Goal: Navigation & Orientation: Find specific page/section

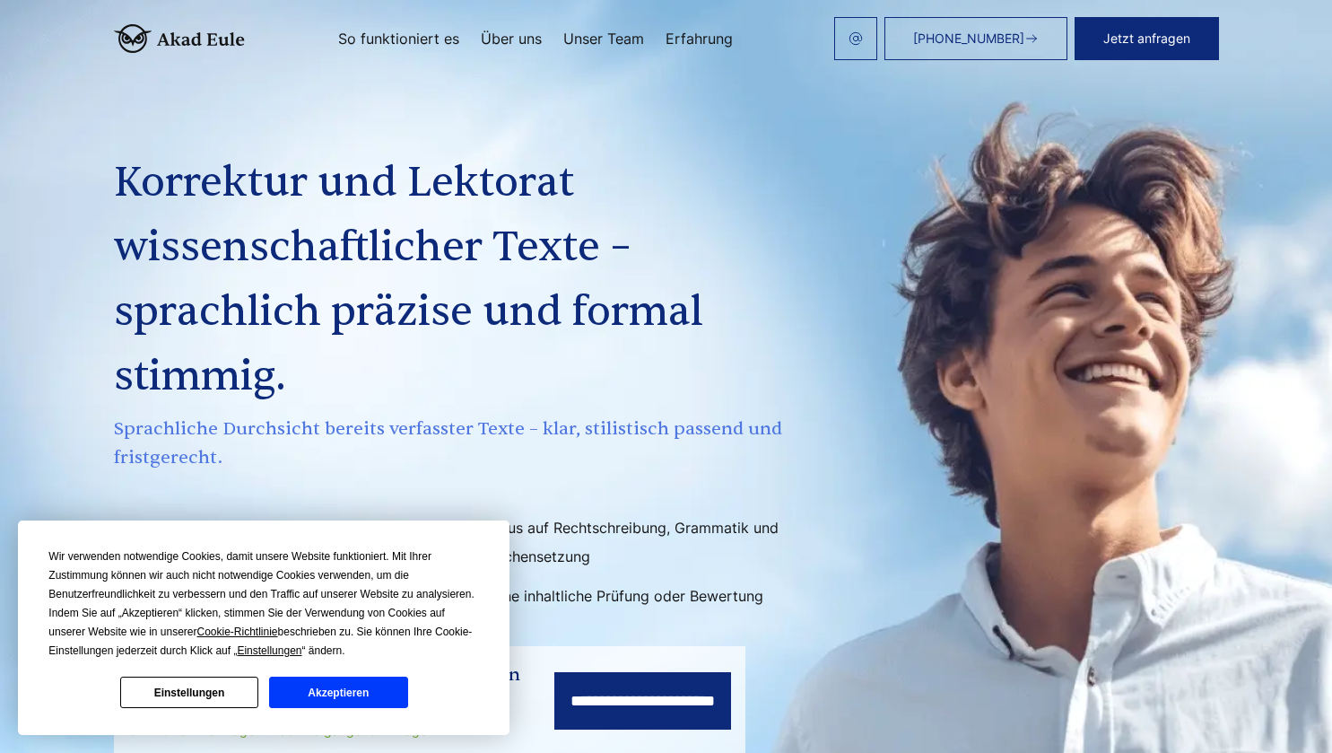
click at [353, 683] on button "Akzeptieren" at bounding box center [338, 691] width 138 height 31
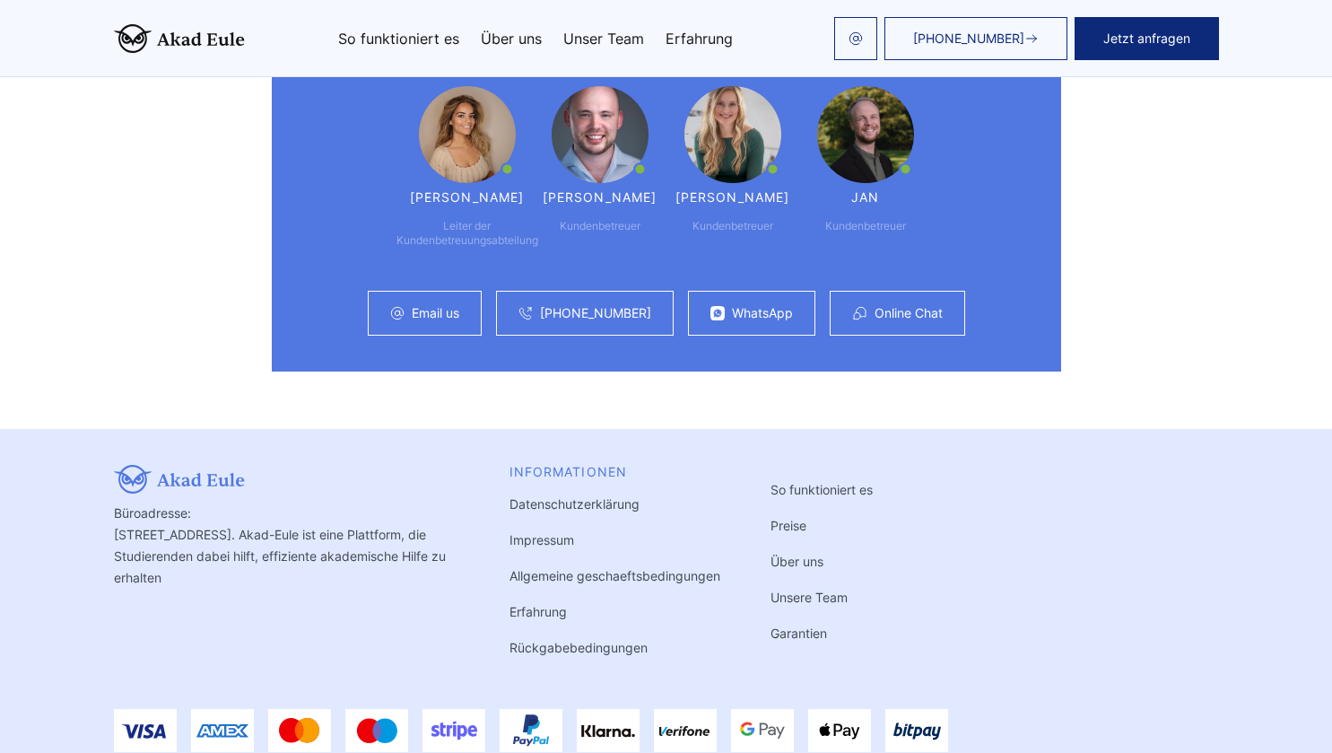
scroll to position [4915, 0]
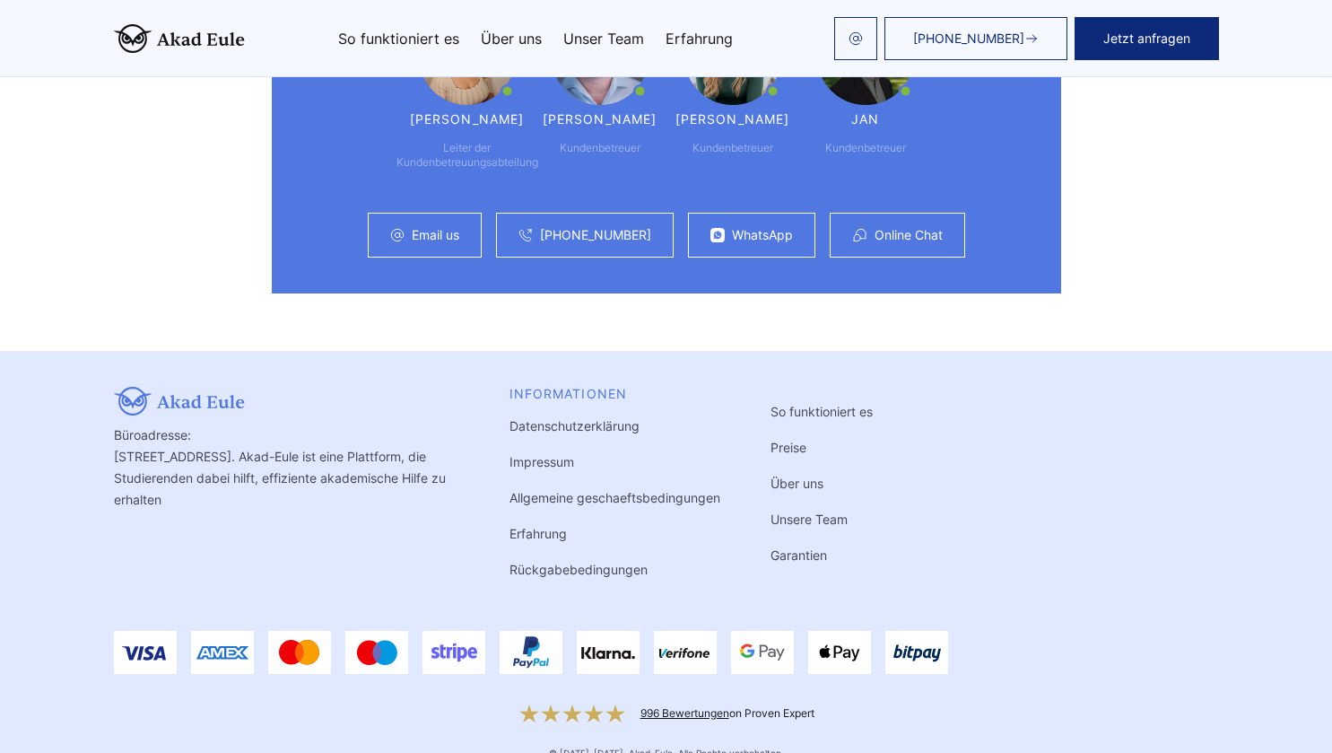
click at [560, 454] on link "Impressum" at bounding box center [542, 461] width 65 height 15
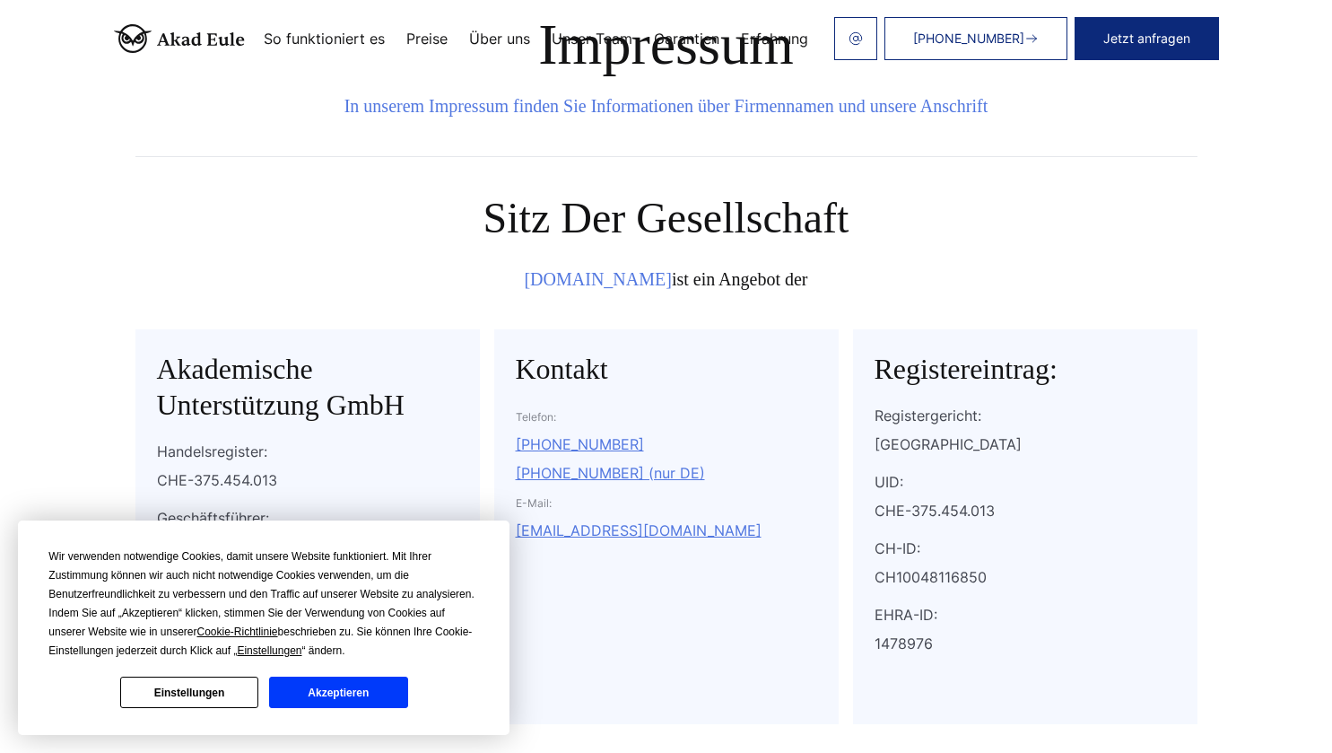
scroll to position [90, 0]
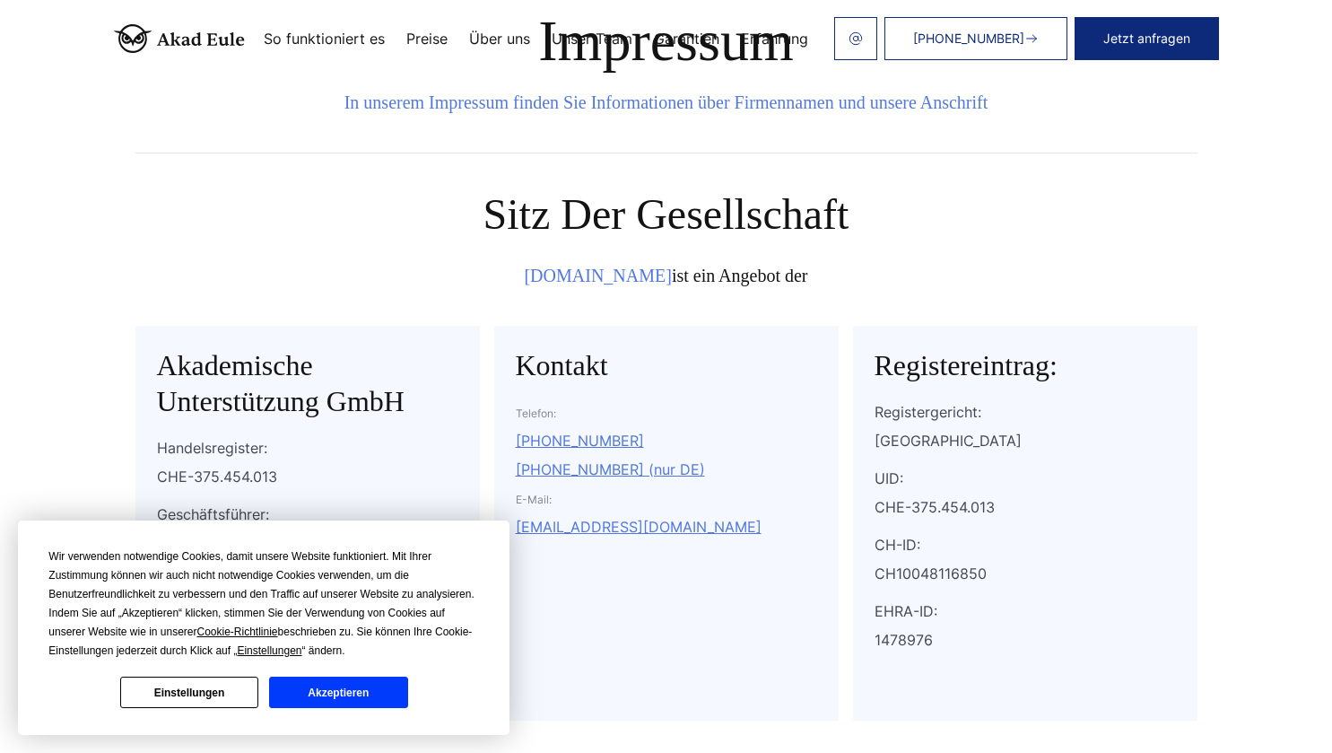
click at [333, 695] on button "Akzeptieren" at bounding box center [338, 691] width 138 height 31
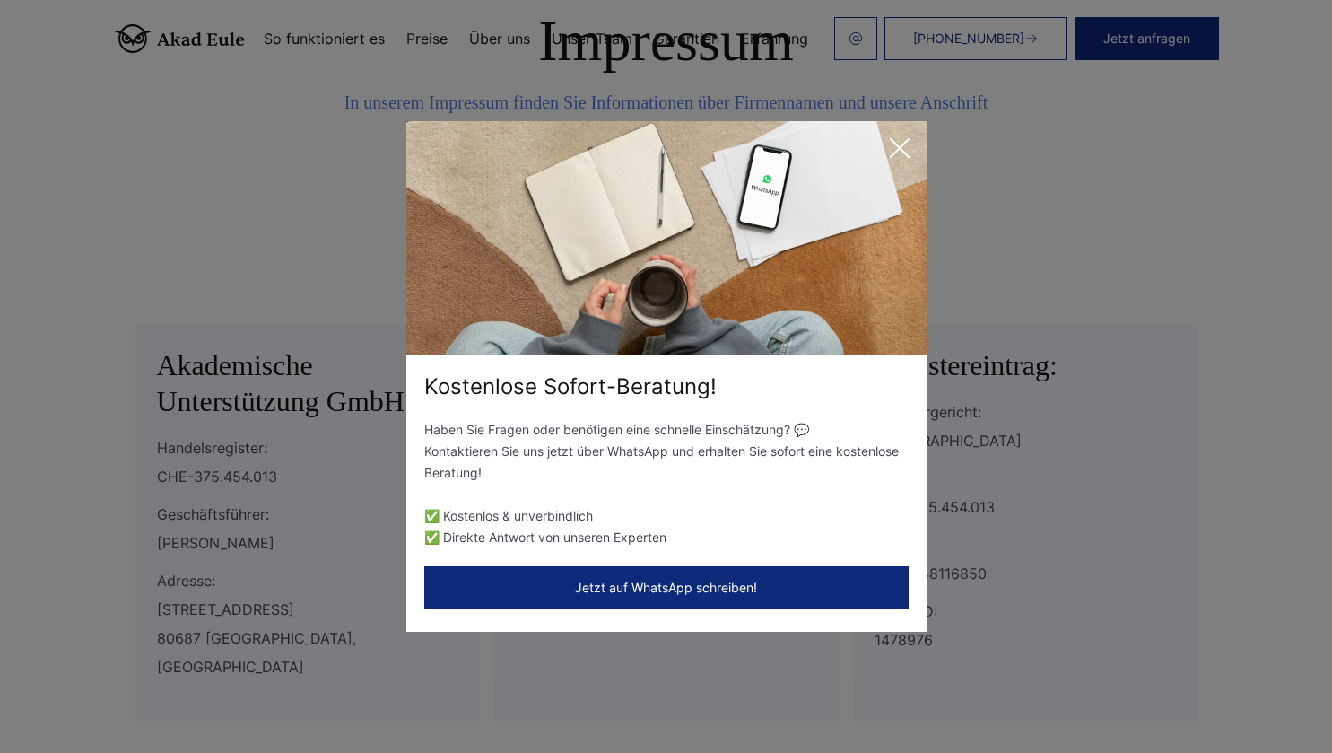
click at [894, 147] on icon at bounding box center [900, 148] width 36 height 36
